Goal: Find specific page/section: Find specific page/section

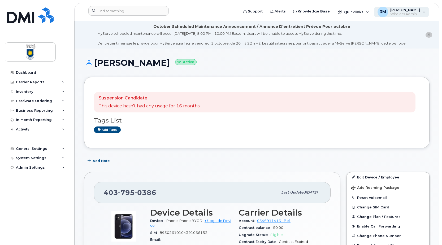
scroll to position [106, 0]
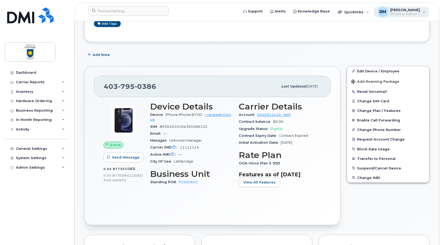
click at [402, 12] on span "Wireless Admin" at bounding box center [405, 14] width 30 height 4
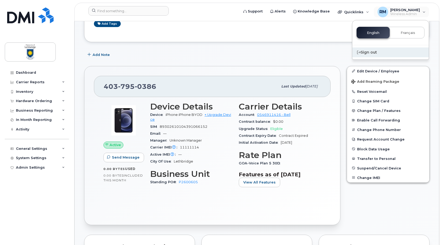
click at [372, 53] on div "Sign out" at bounding box center [390, 52] width 76 height 10
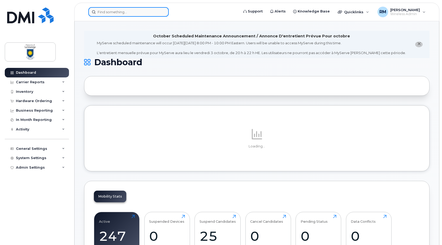
click at [109, 13] on input at bounding box center [128, 12] width 80 height 10
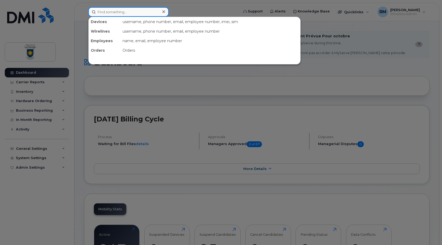
type input "[PERSON_NAME]"
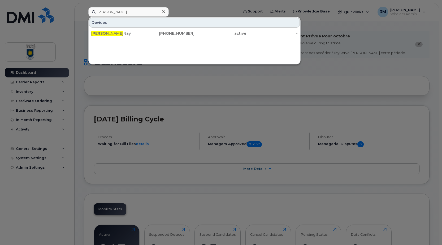
drag, startPoint x: 105, startPoint y: 34, endPoint x: 174, endPoint y: 49, distance: 70.2
click at [105, 34] on div "[PERSON_NAME]" at bounding box center [117, 33] width 52 height 5
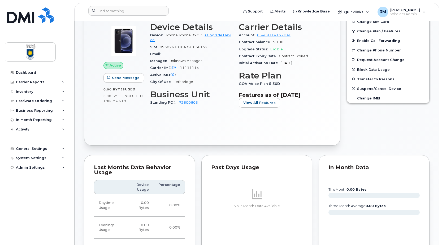
scroll to position [106, 0]
